Goal: Transaction & Acquisition: Subscribe to service/newsletter

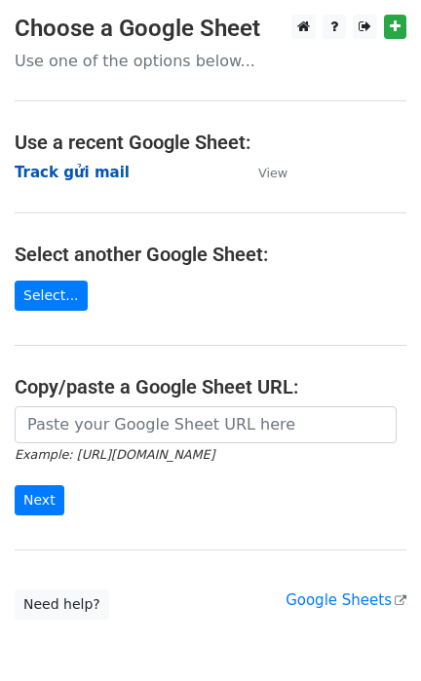
click at [96, 180] on strong "Track gửi mail" at bounding box center [72, 173] width 115 height 18
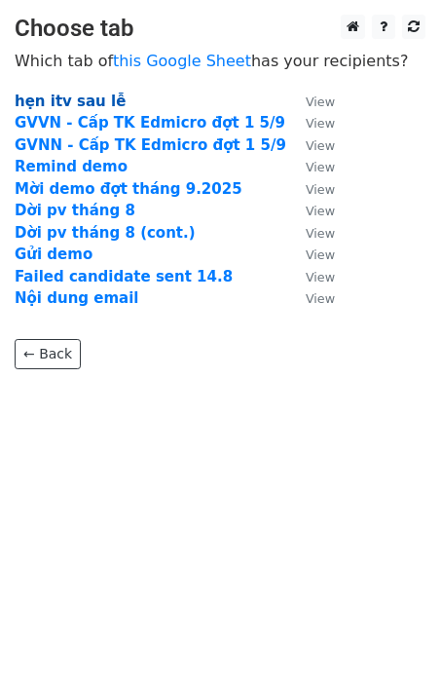
click at [60, 95] on strong "hẹn itv sau lễ" at bounding box center [70, 102] width 111 height 18
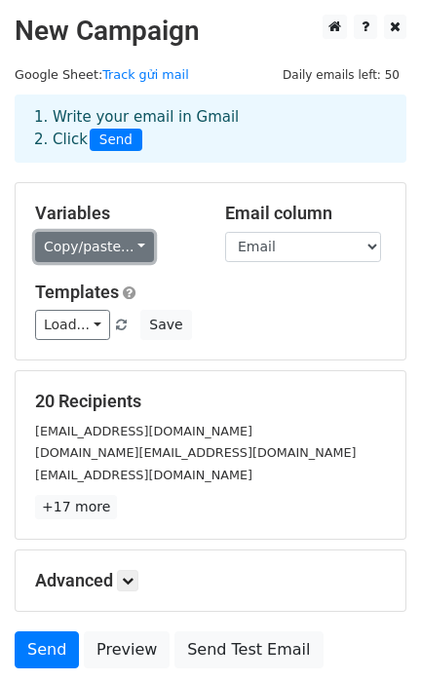
click at [102, 256] on link "Copy/paste..." at bounding box center [94, 247] width 119 height 30
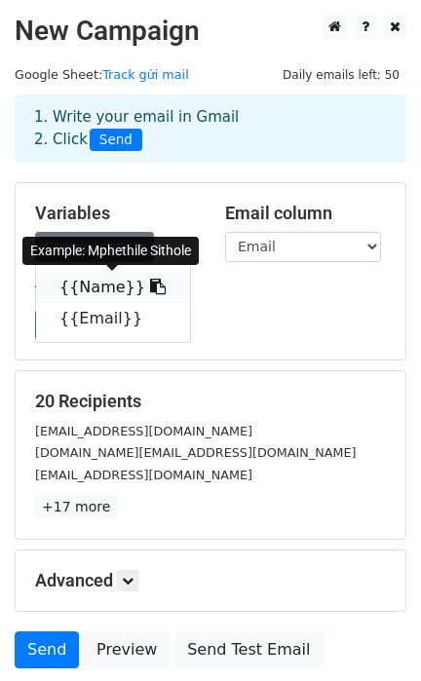
drag, startPoint x: 115, startPoint y: 290, endPoint x: 153, endPoint y: 277, distance: 40.4
click at [115, 290] on link "{{Name}}" at bounding box center [113, 287] width 154 height 31
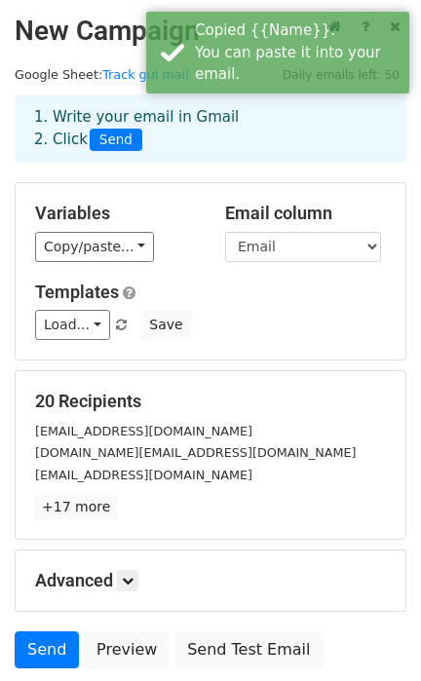
click at [245, 296] on h5 "Templates" at bounding box center [210, 292] width 351 height 21
click at [83, 507] on link "+17 more" at bounding box center [76, 507] width 82 height 24
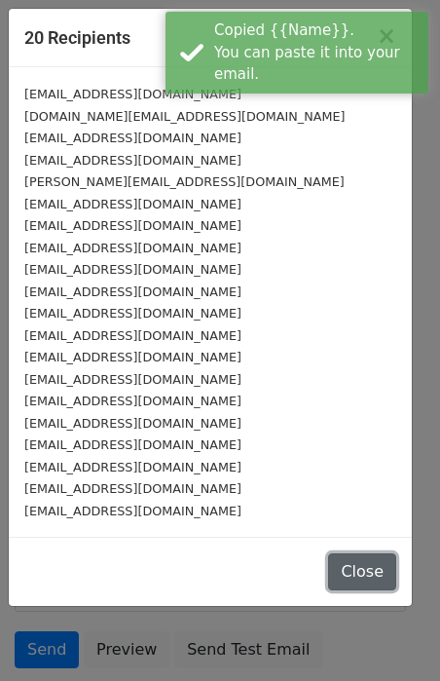
click at [379, 574] on button "Close" at bounding box center [362, 571] width 68 height 37
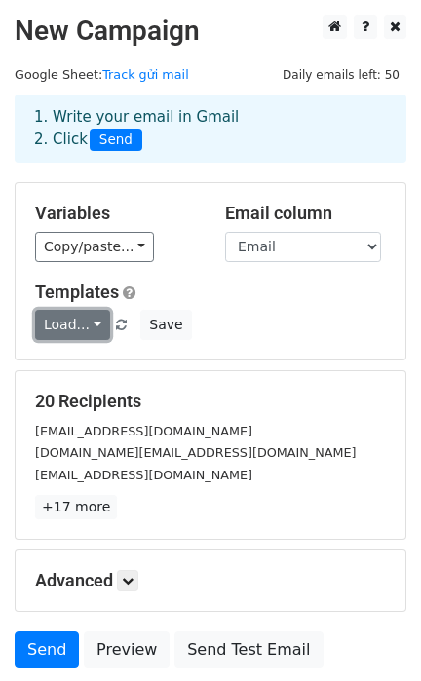
click at [79, 334] on link "Load..." at bounding box center [72, 325] width 75 height 30
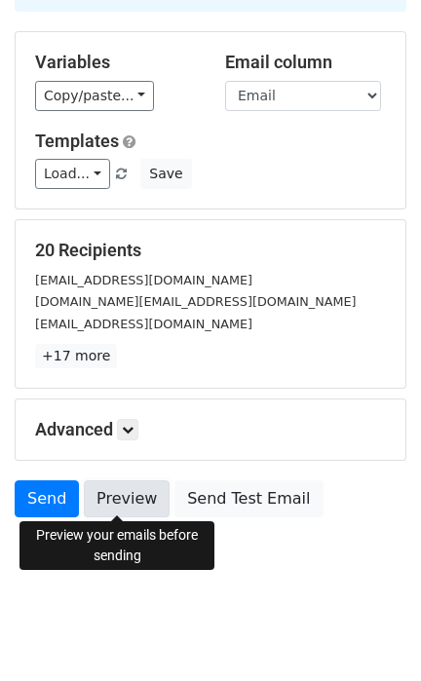
click at [110, 493] on link "Preview" at bounding box center [127, 498] width 86 height 37
click at [111, 491] on link "Preview" at bounding box center [127, 498] width 86 height 37
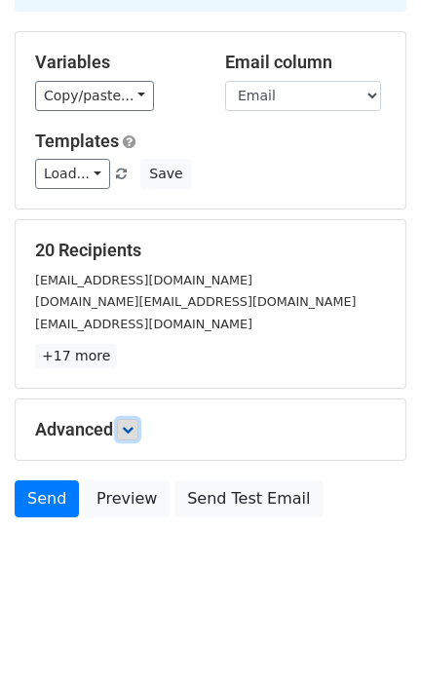
click at [137, 430] on link at bounding box center [127, 429] width 21 height 21
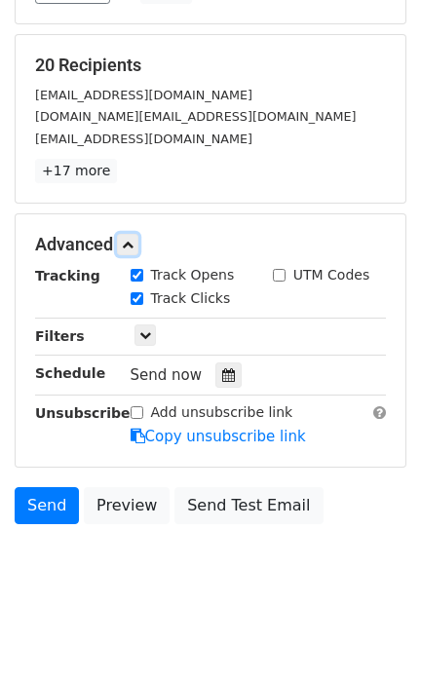
scroll to position [342, 0]
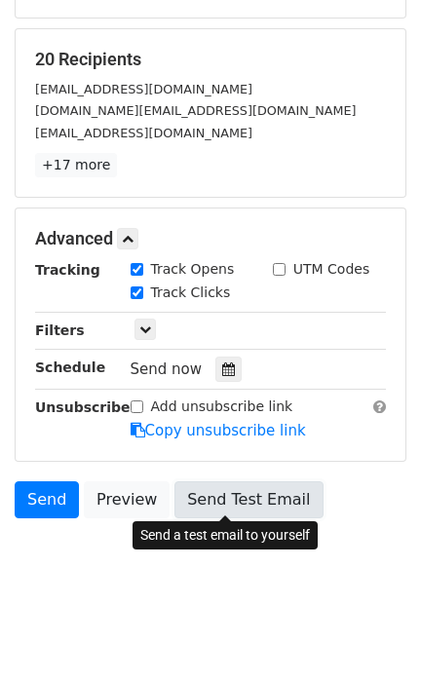
click at [212, 495] on link "Send Test Email" at bounding box center [248, 499] width 148 height 37
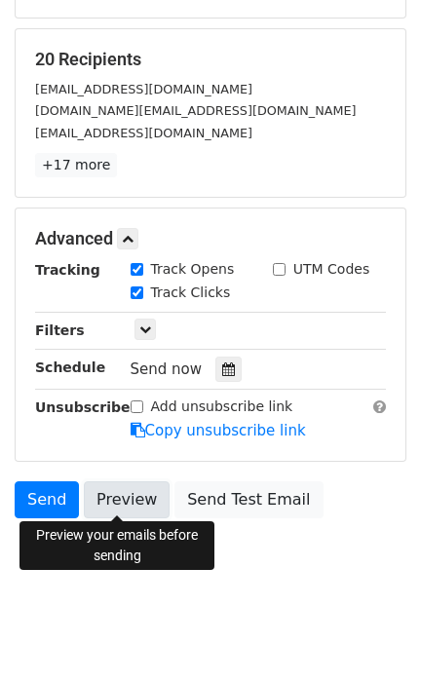
click at [129, 490] on link "Preview" at bounding box center [127, 499] width 86 height 37
click at [119, 501] on link "Preview" at bounding box center [127, 499] width 86 height 37
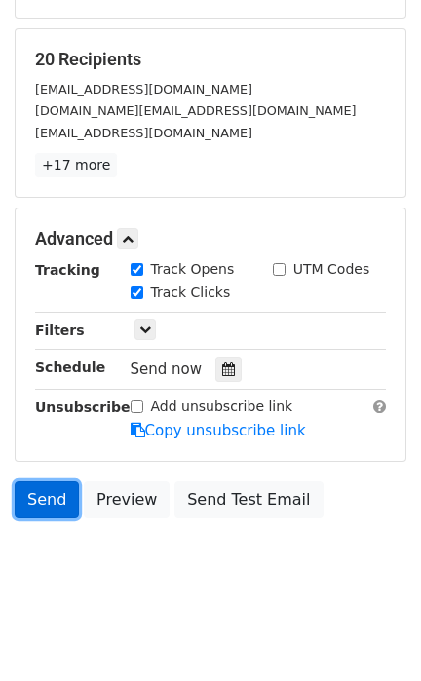
click at [50, 496] on link "Send" at bounding box center [47, 499] width 64 height 37
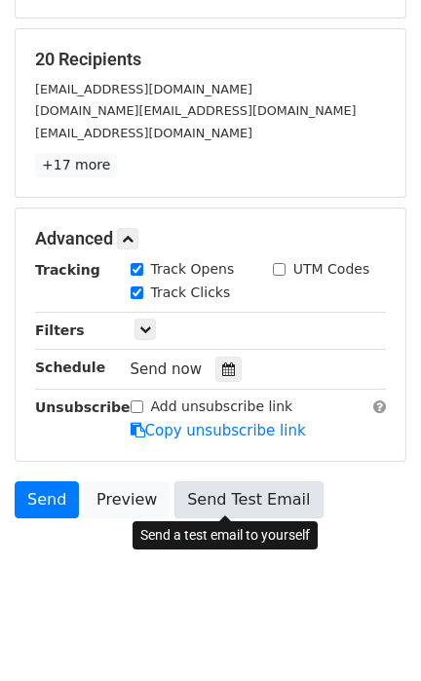
click at [202, 497] on link "Send Test Email" at bounding box center [248, 499] width 148 height 37
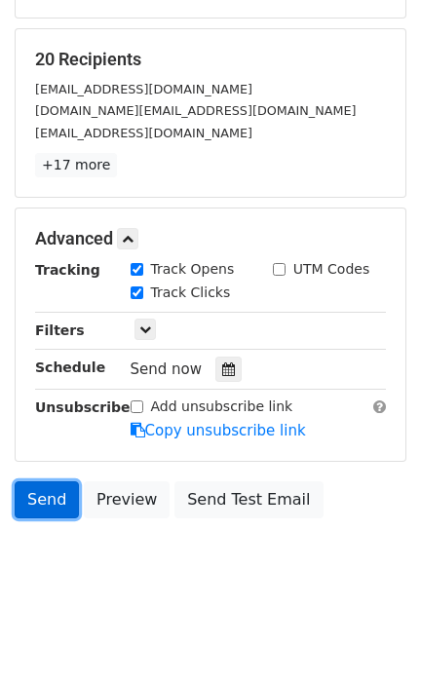
click at [41, 487] on link "Send" at bounding box center [47, 499] width 64 height 37
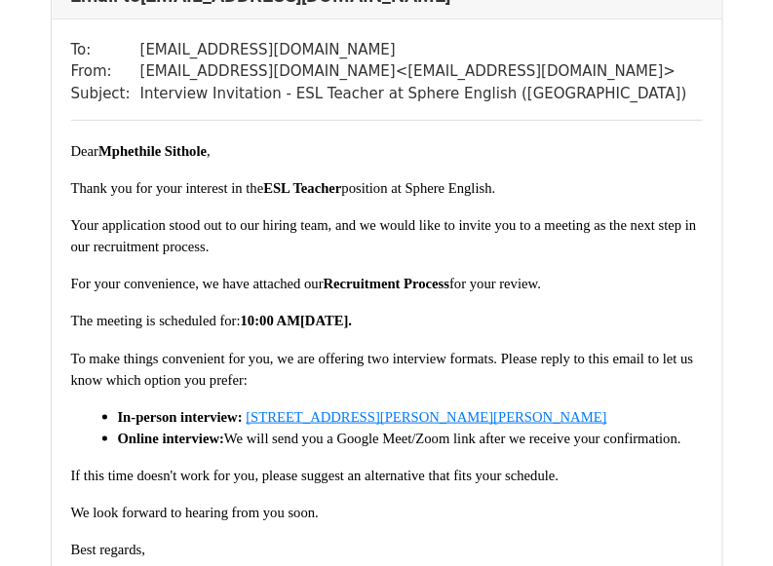
scroll to position [292, 0]
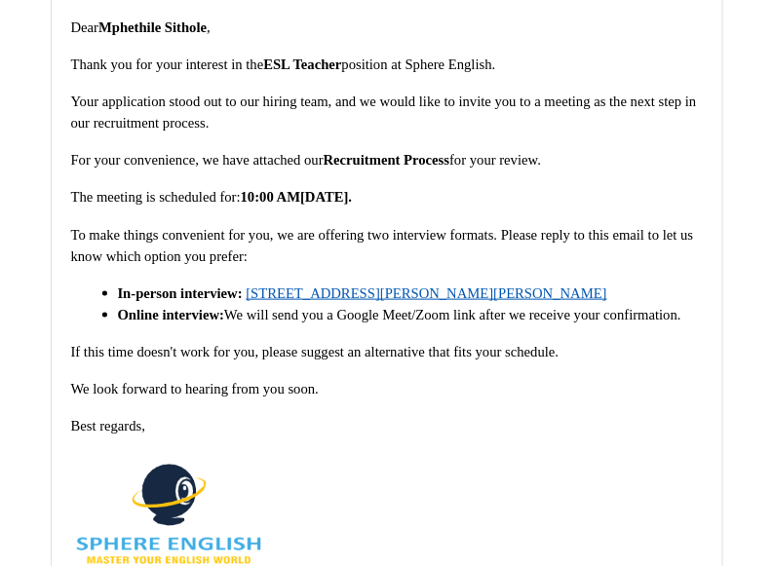
click at [345, 297] on span "[STREET_ADDRESS][PERSON_NAME][PERSON_NAME]" at bounding box center [426, 293] width 361 height 16
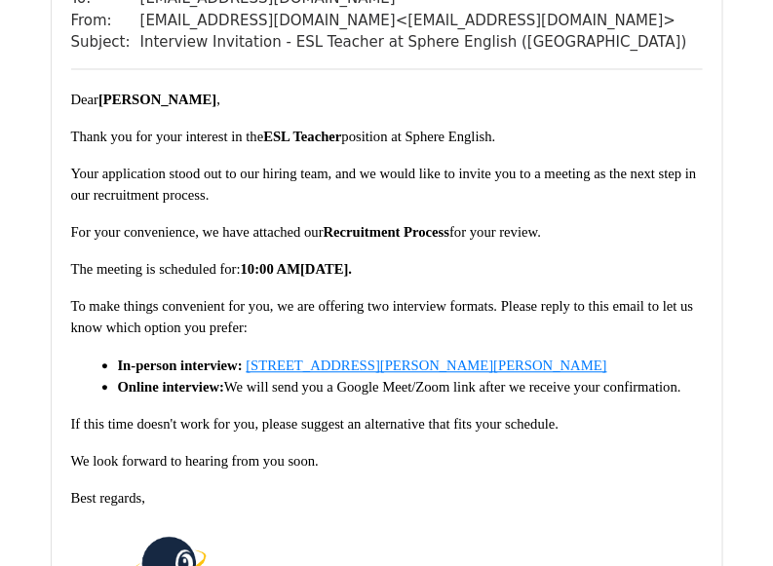
scroll to position [16563, 0]
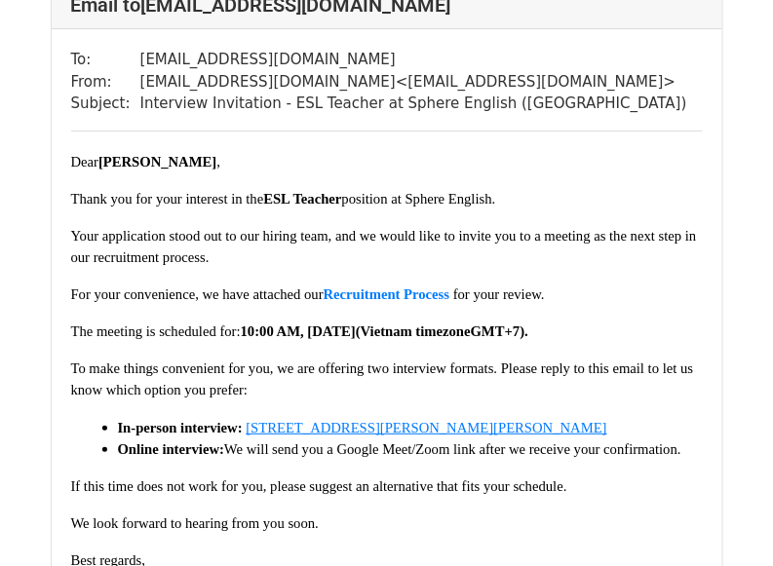
scroll to position [2774, 0]
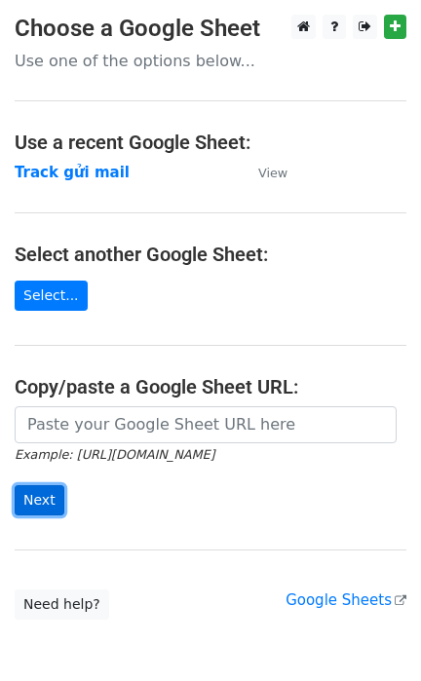
click at [30, 498] on input "Next" at bounding box center [40, 500] width 50 height 30
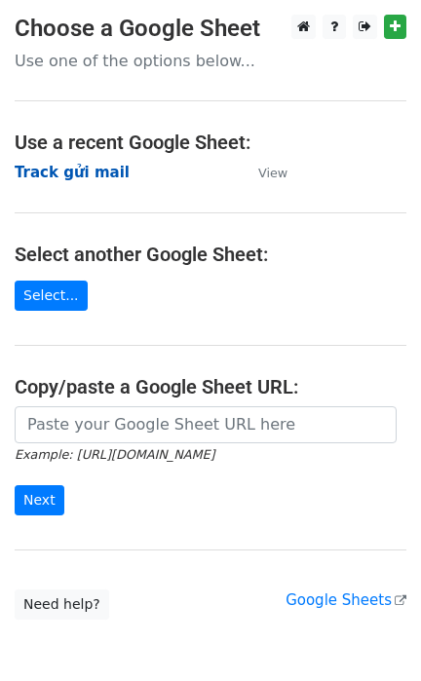
click at [62, 174] on strong "Track gửi mail" at bounding box center [72, 173] width 115 height 18
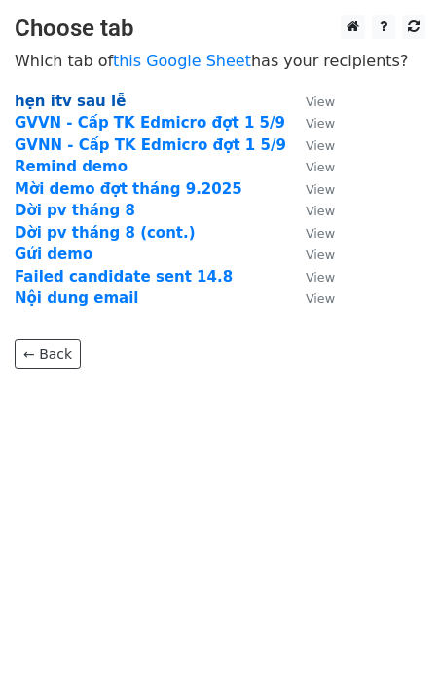
click at [45, 95] on strong "hẹn itv sau lễ" at bounding box center [70, 102] width 111 height 18
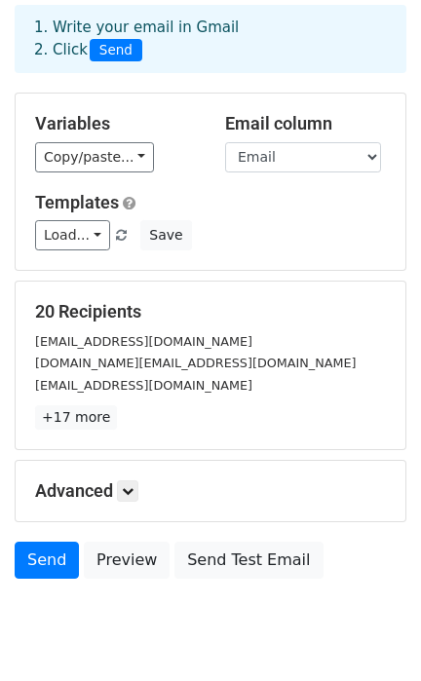
scroll to position [130, 0]
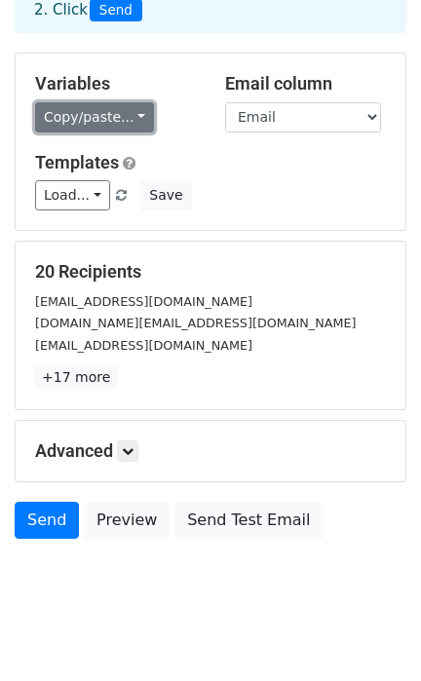
click at [79, 113] on link "Copy/paste..." at bounding box center [94, 117] width 119 height 30
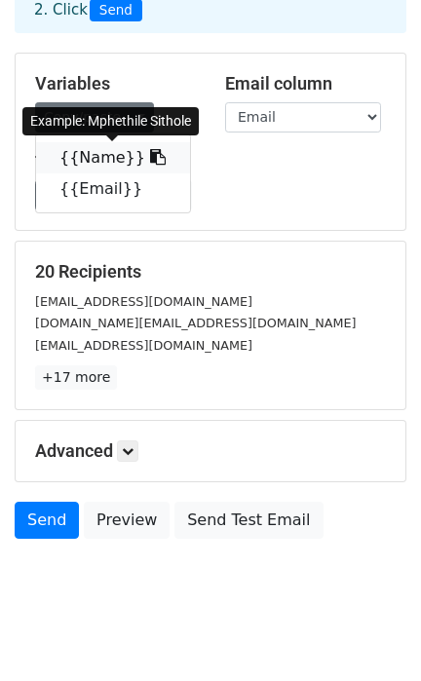
click at [90, 144] on link "{{Name}}" at bounding box center [113, 157] width 154 height 31
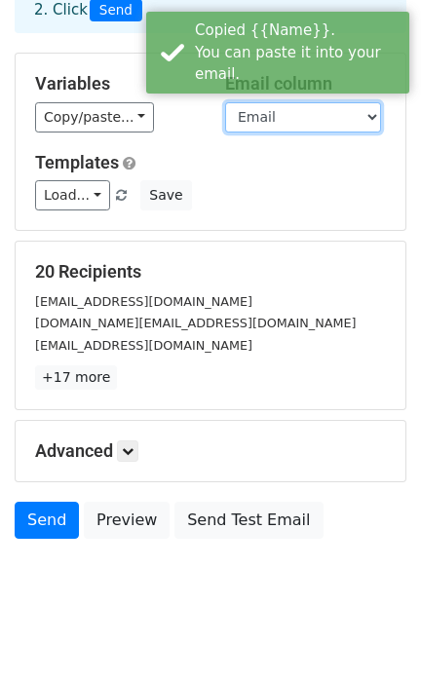
click at [246, 115] on select "Name Email" at bounding box center [303, 117] width 156 height 30
click at [225, 102] on select "Name Email" at bounding box center [303, 117] width 156 height 30
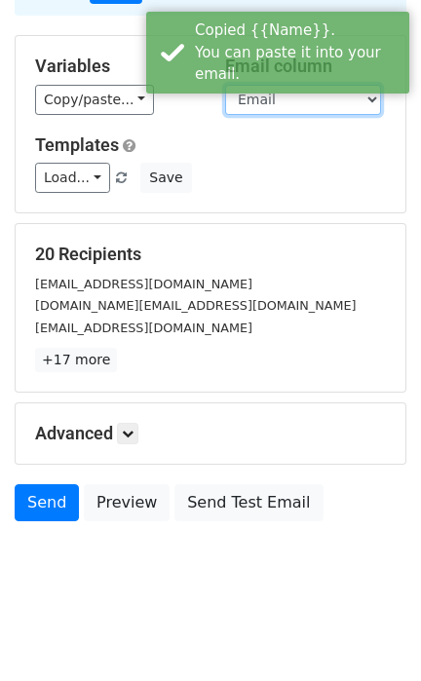
scroll to position [151, 0]
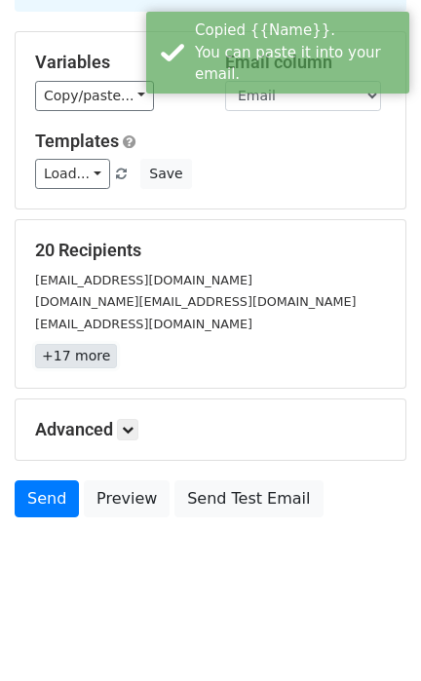
click at [83, 357] on link "+17 more" at bounding box center [76, 356] width 82 height 24
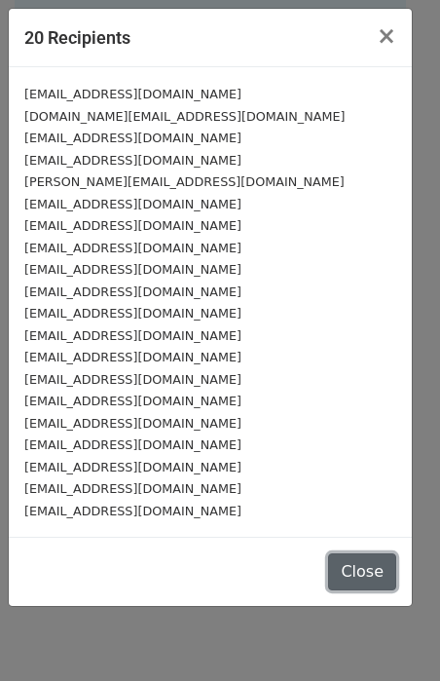
click at [378, 564] on button "Close" at bounding box center [362, 571] width 68 height 37
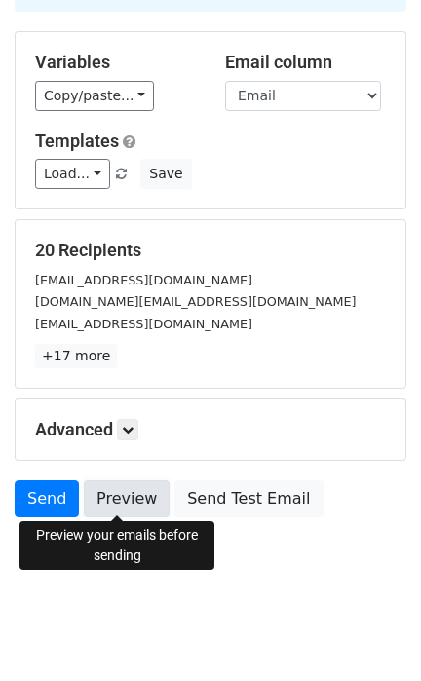
click at [130, 494] on link "Preview" at bounding box center [127, 498] width 86 height 37
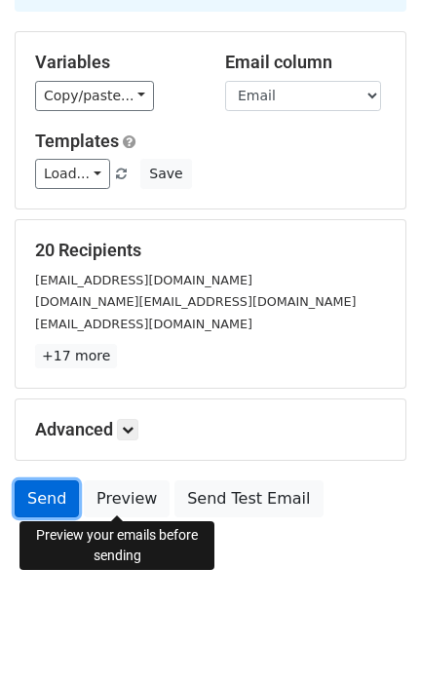
click at [48, 490] on link "Send" at bounding box center [47, 498] width 64 height 37
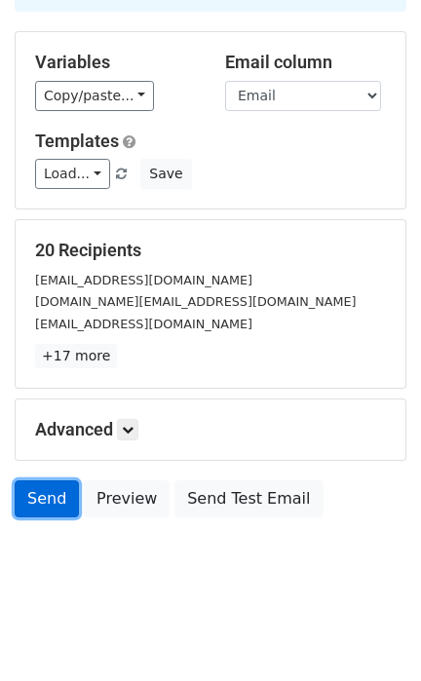
click at [55, 492] on link "Send" at bounding box center [47, 498] width 64 height 37
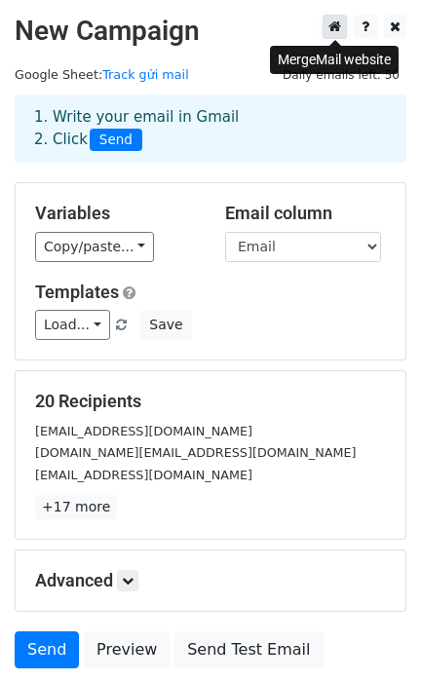
click at [328, 26] on icon at bounding box center [334, 26] width 13 height 14
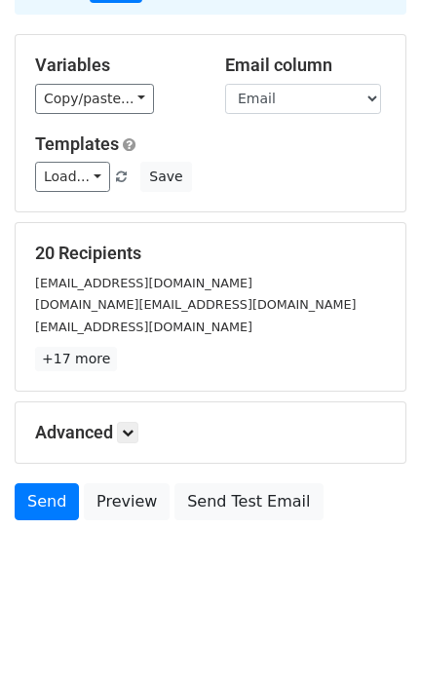
scroll to position [151, 0]
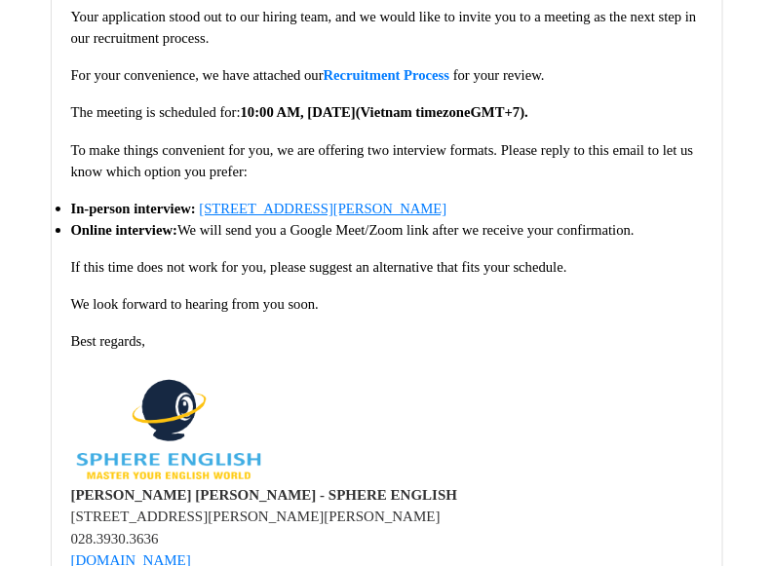
scroll to position [1364, 0]
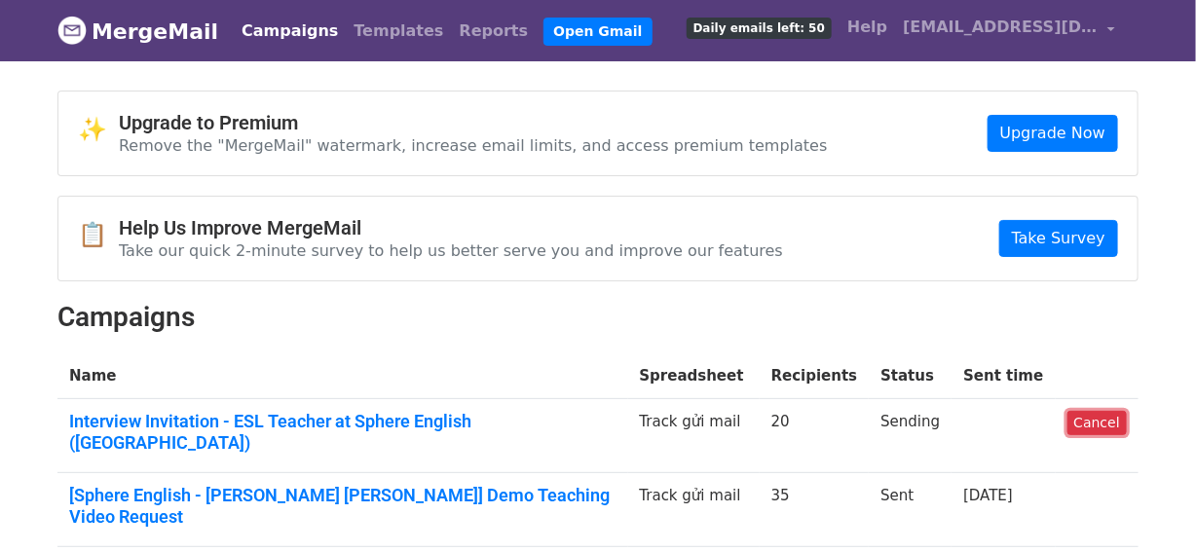
drag, startPoint x: 1084, startPoint y: 421, endPoint x: 690, endPoint y: 92, distance: 513.9
click at [1084, 421] on link "Cancel" at bounding box center [1097, 423] width 59 height 24
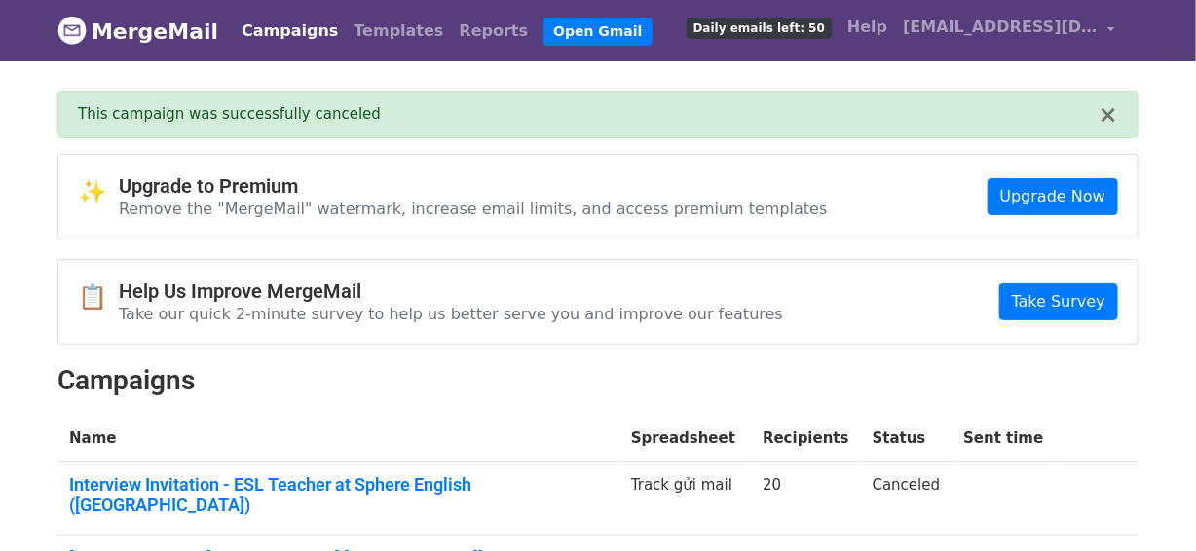
scroll to position [292, 0]
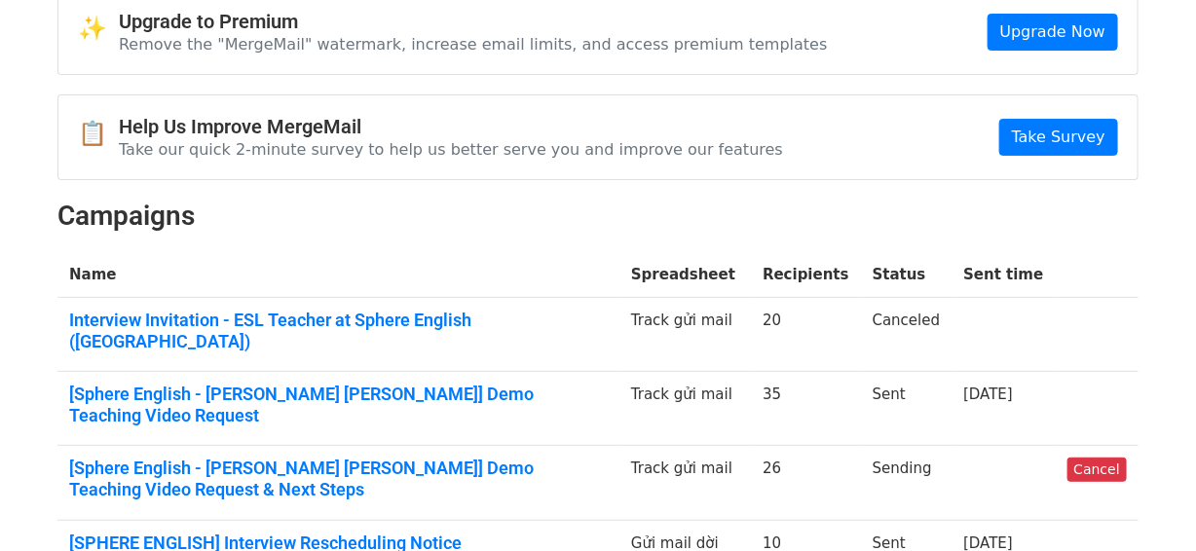
scroll to position [195, 0]
